Goal: Transaction & Acquisition: Purchase product/service

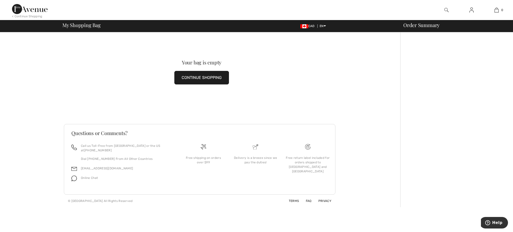
click at [471, 11] on img at bounding box center [472, 10] width 4 height 6
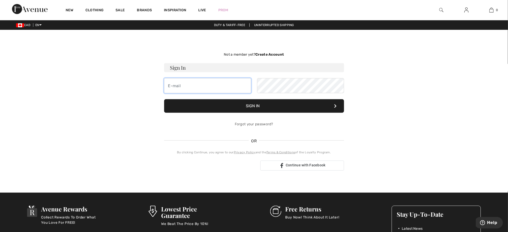
type input "tasneem.nafisa@gmail.com"
click at [266, 105] on button "Sign In" at bounding box center [254, 106] width 180 height 14
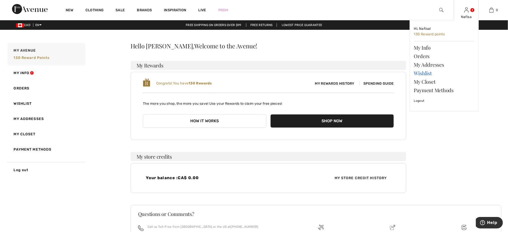
click at [421, 74] on link "Wishlist" at bounding box center [444, 73] width 61 height 9
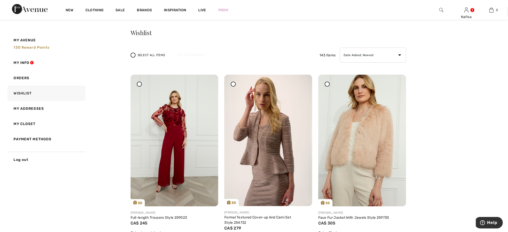
scroll to position [53, 0]
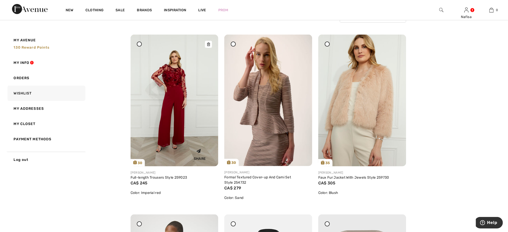
click at [179, 106] on img at bounding box center [175, 101] width 88 height 132
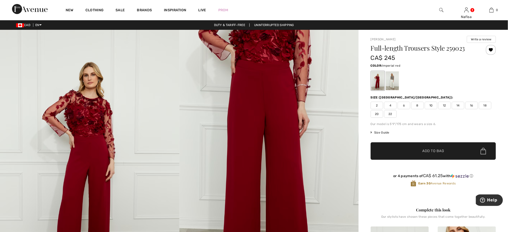
click at [458, 106] on span "14" at bounding box center [458, 106] width 13 height 8
click at [441, 154] on span "✔ Added to Bag Add to Bag" at bounding box center [433, 151] width 125 height 18
click at [380, 131] on span "Size Guide" at bounding box center [380, 132] width 19 height 5
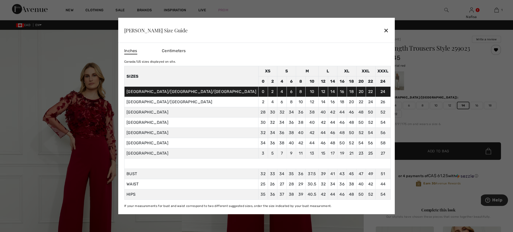
click at [384, 32] on div "✕" at bounding box center [386, 30] width 5 height 11
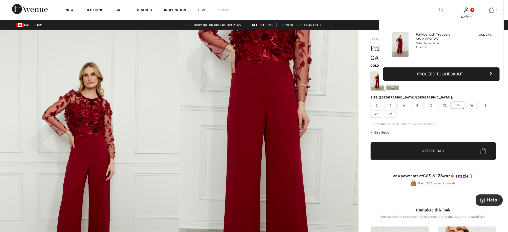
click at [491, 11] on img at bounding box center [492, 10] width 4 height 6
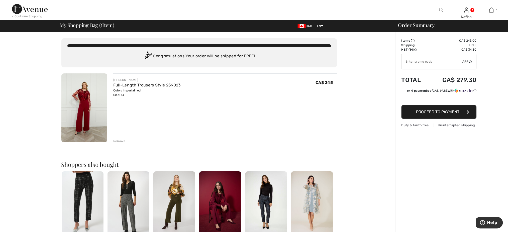
click at [440, 62] on input "TEXT" at bounding box center [432, 61] width 61 height 15
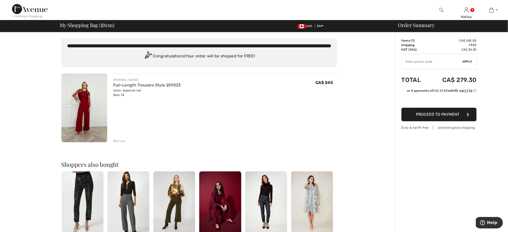
click at [229, 137] on div "FRANK LYMAN Full-Length Trousers Style 259023 Color: Imperial red Size: 14 Fina…" at bounding box center [225, 108] width 224 height 70
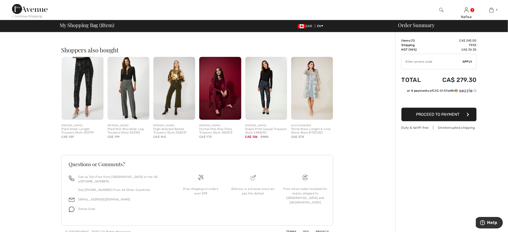
scroll to position [116, 0]
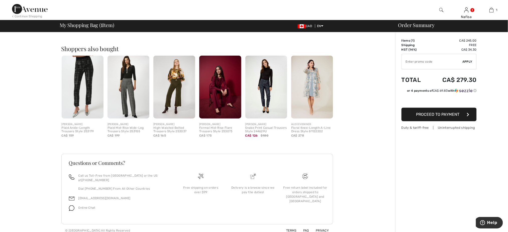
click at [223, 98] on img at bounding box center [220, 87] width 42 height 63
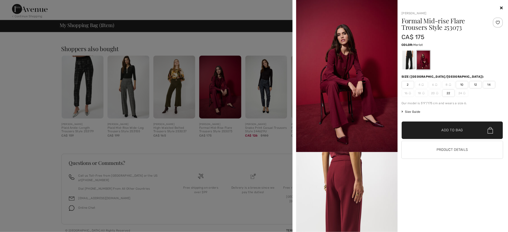
click at [7, 71] on div at bounding box center [254, 116] width 508 height 232
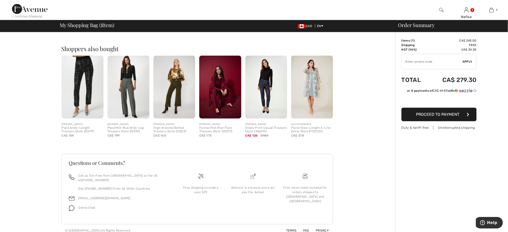
click at [131, 98] on img at bounding box center [129, 87] width 42 height 63
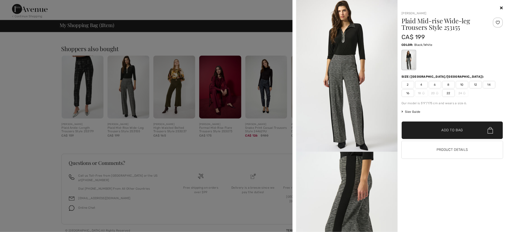
click at [415, 186] on div "Joseph Ribkoff Plaid Mid-rise Wide-leg Trousers Style 253155 CA$ 199 Color: Bla…" at bounding box center [451, 118] width 106 height 227
click at [59, 42] on div at bounding box center [254, 116] width 508 height 232
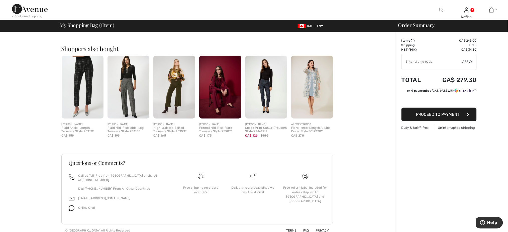
click at [326, 93] on img at bounding box center [312, 87] width 42 height 63
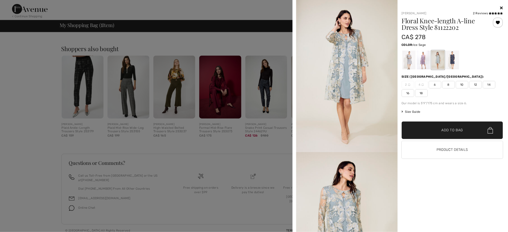
click at [476, 86] on span "12" at bounding box center [475, 85] width 13 height 8
click at [475, 207] on div "Alex Evenings 2 Reviews 2 Reviews Floral Knee-length A-line Dress Style 8112220…" at bounding box center [451, 118] width 106 height 227
click at [459, 128] on span "Add to Bag" at bounding box center [453, 130] width 22 height 5
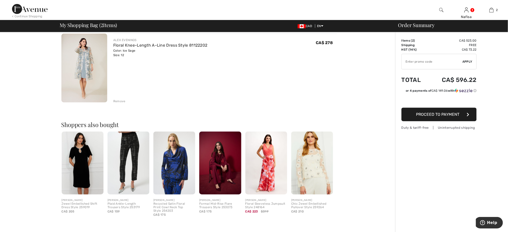
click at [252, 176] on img at bounding box center [266, 163] width 42 height 63
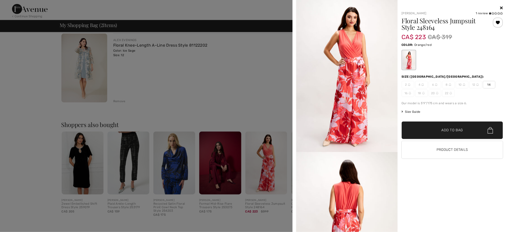
click at [490, 84] on span "14" at bounding box center [489, 85] width 13 height 8
click at [454, 133] on span "✔ Added to Bag Add to Bag" at bounding box center [453, 131] width 102 height 18
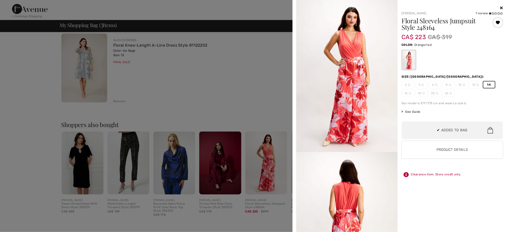
scroll to position [9, 0]
